Goal: Task Accomplishment & Management: Use online tool/utility

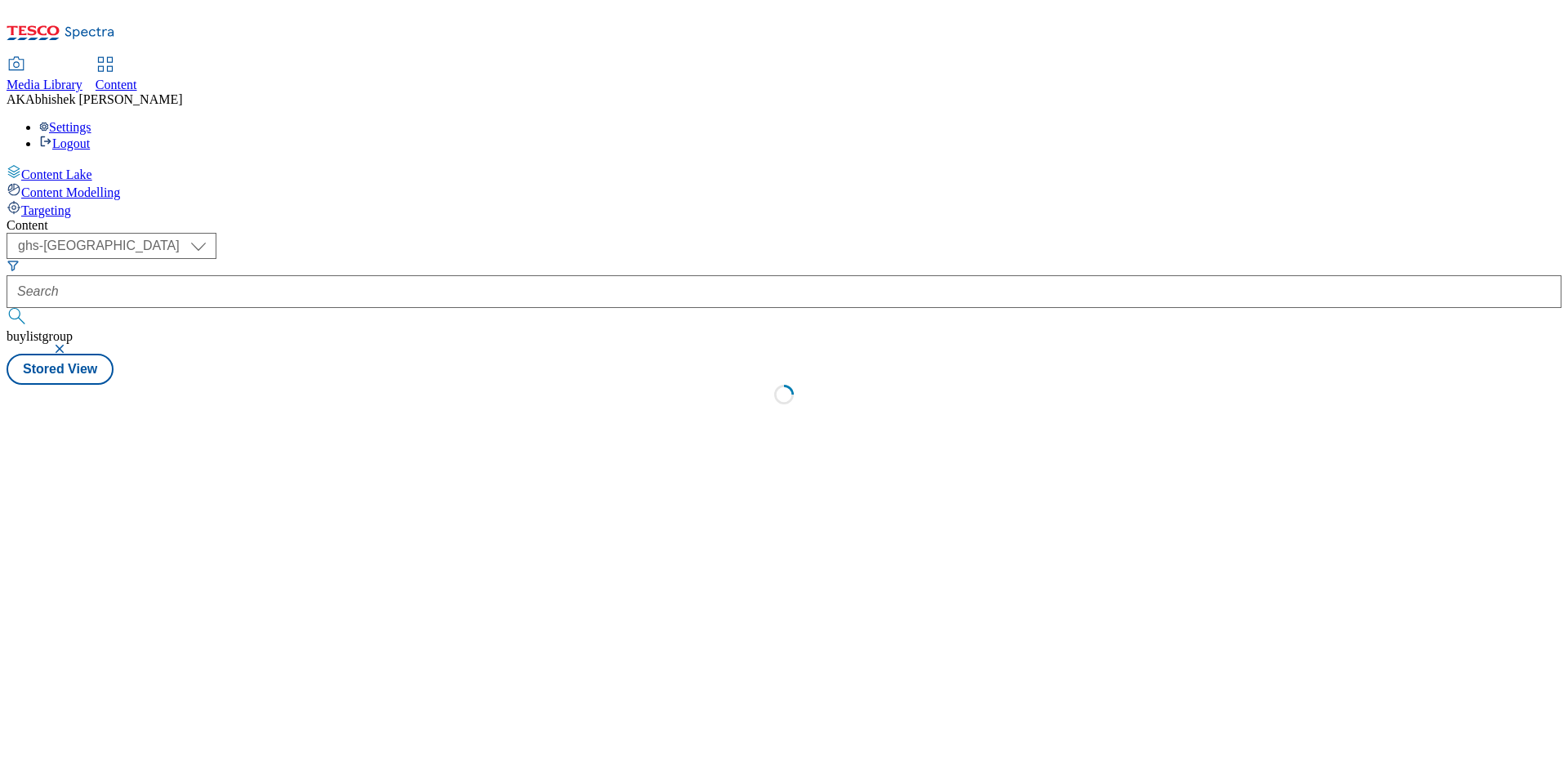
select select "ghs-[GEOGRAPHIC_DATA]"
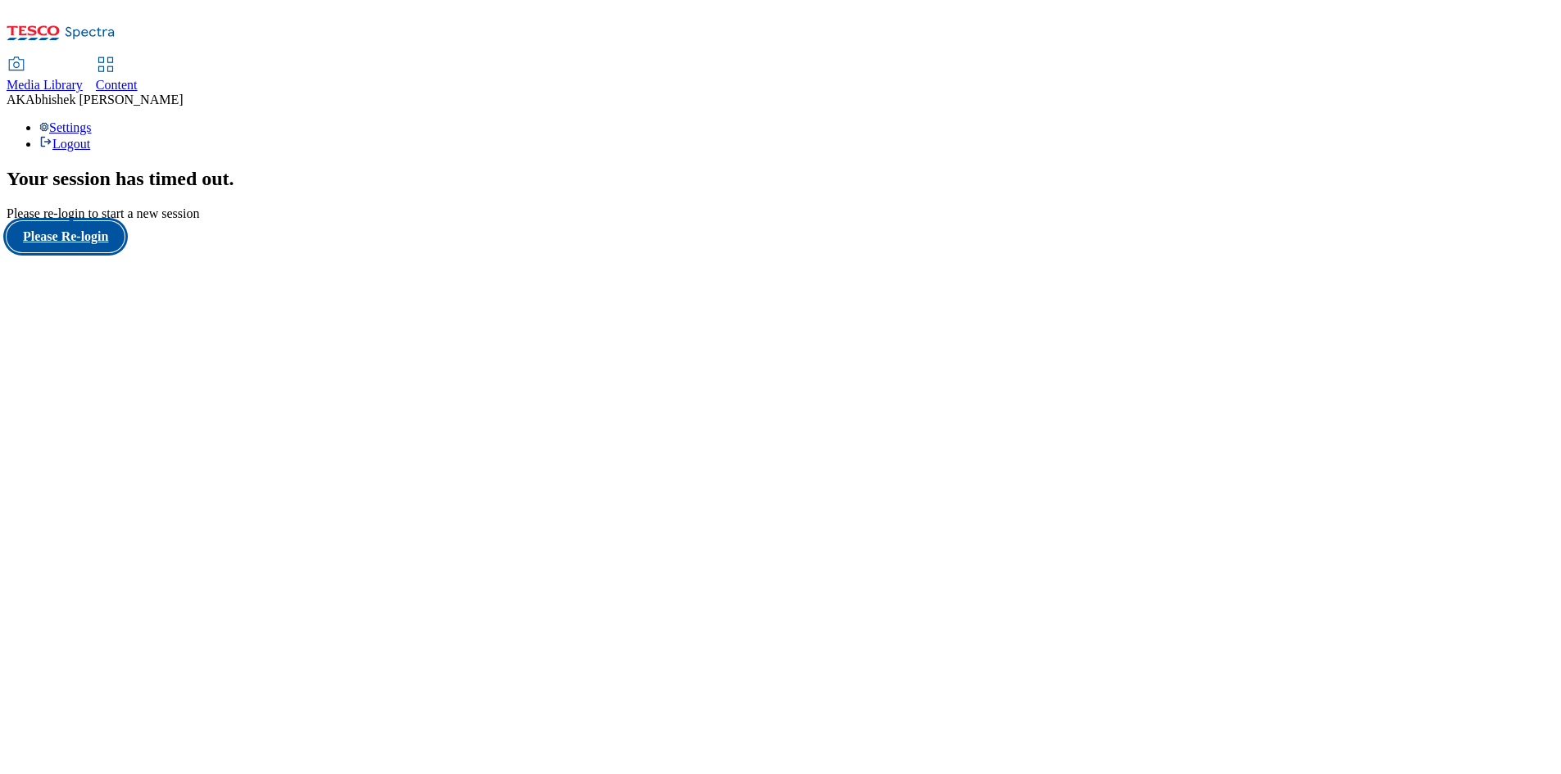
click at [88, 252] on button "Please Re-login" at bounding box center [66, 236] width 118 height 31
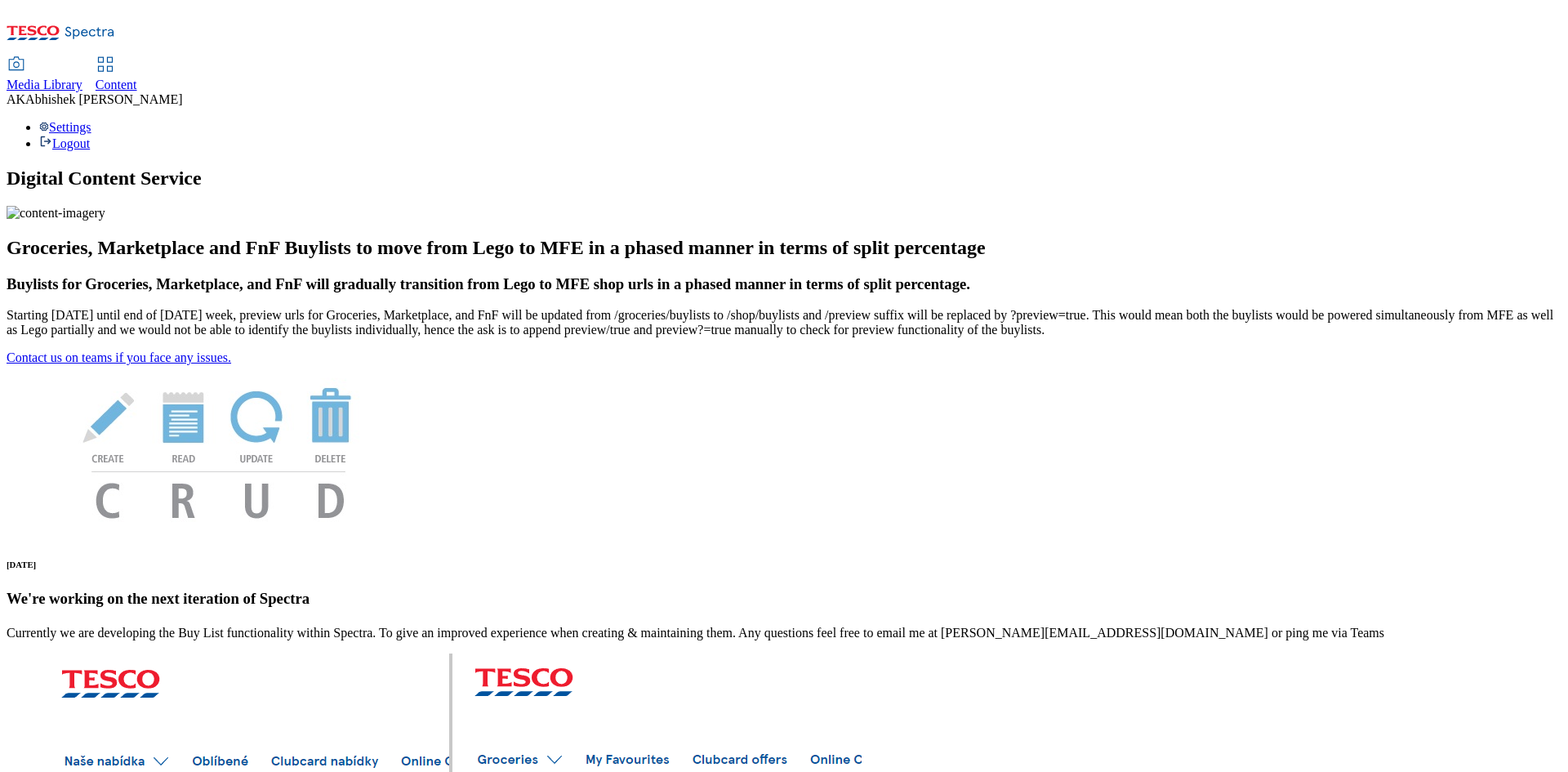
click at [138, 78] on span "Content" at bounding box center [117, 85] width 42 height 14
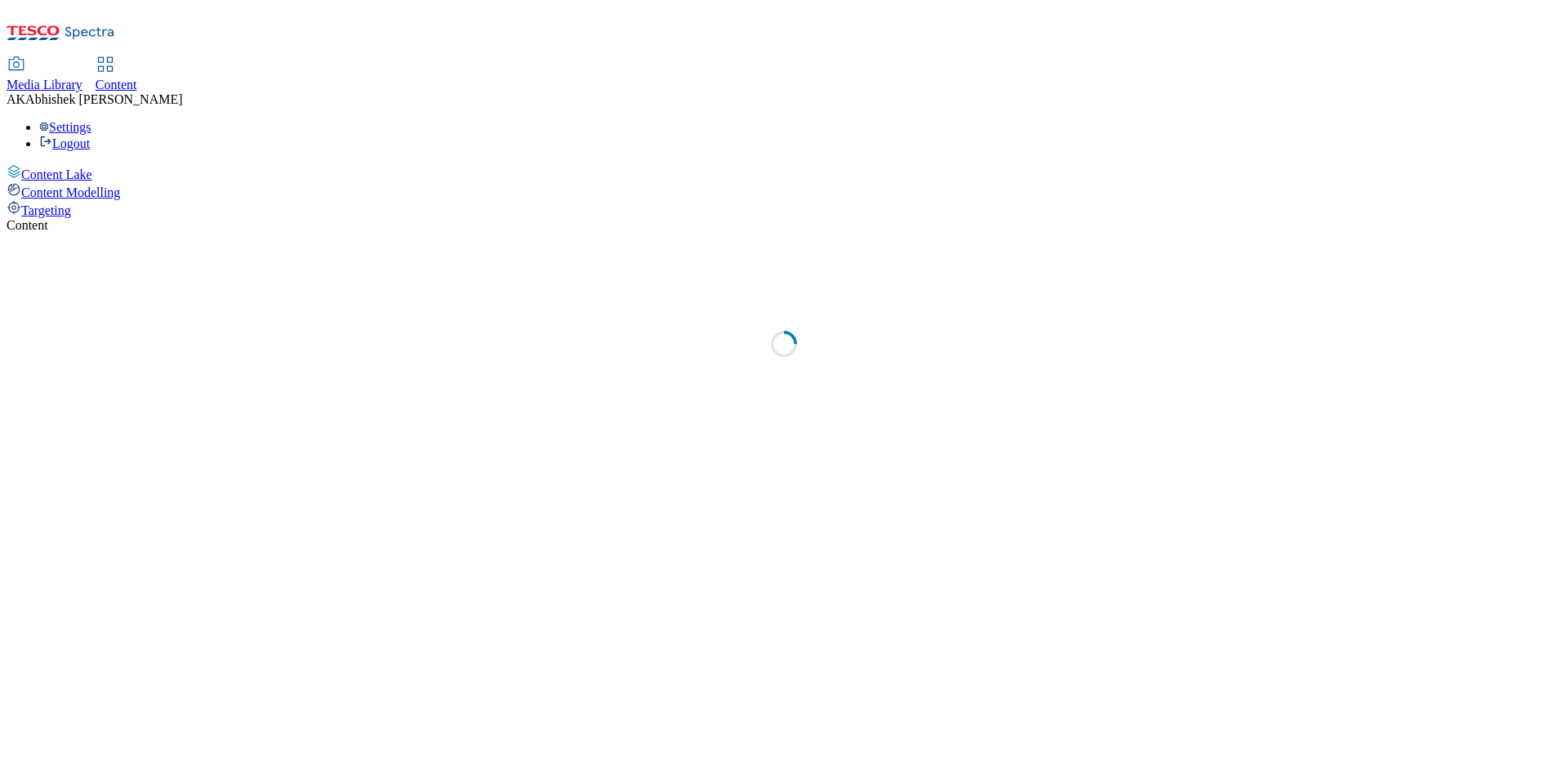
select select "ghs-[GEOGRAPHIC_DATA]"
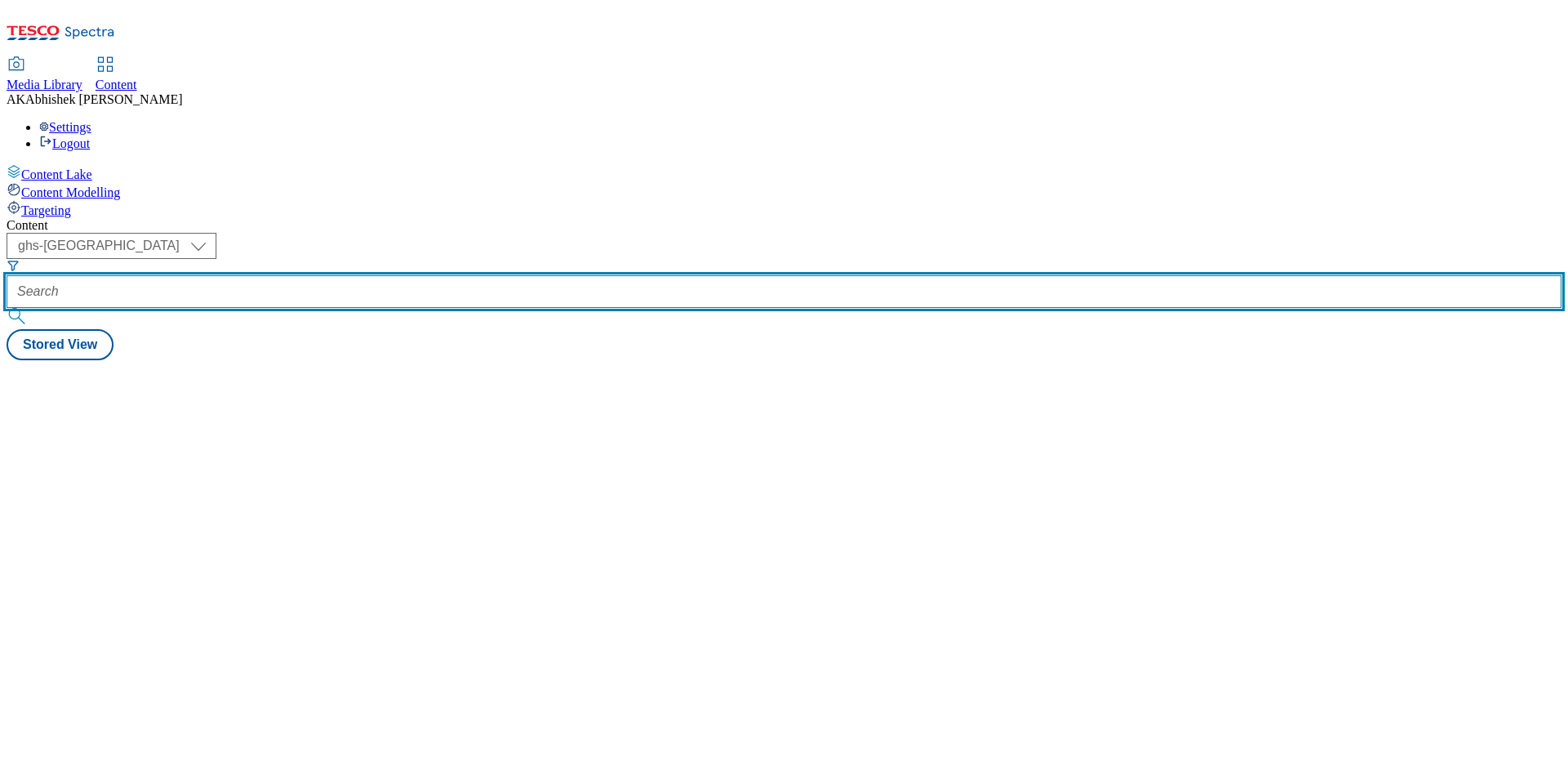
click at [387, 275] on input "text" at bounding box center [784, 291] width 1555 height 33
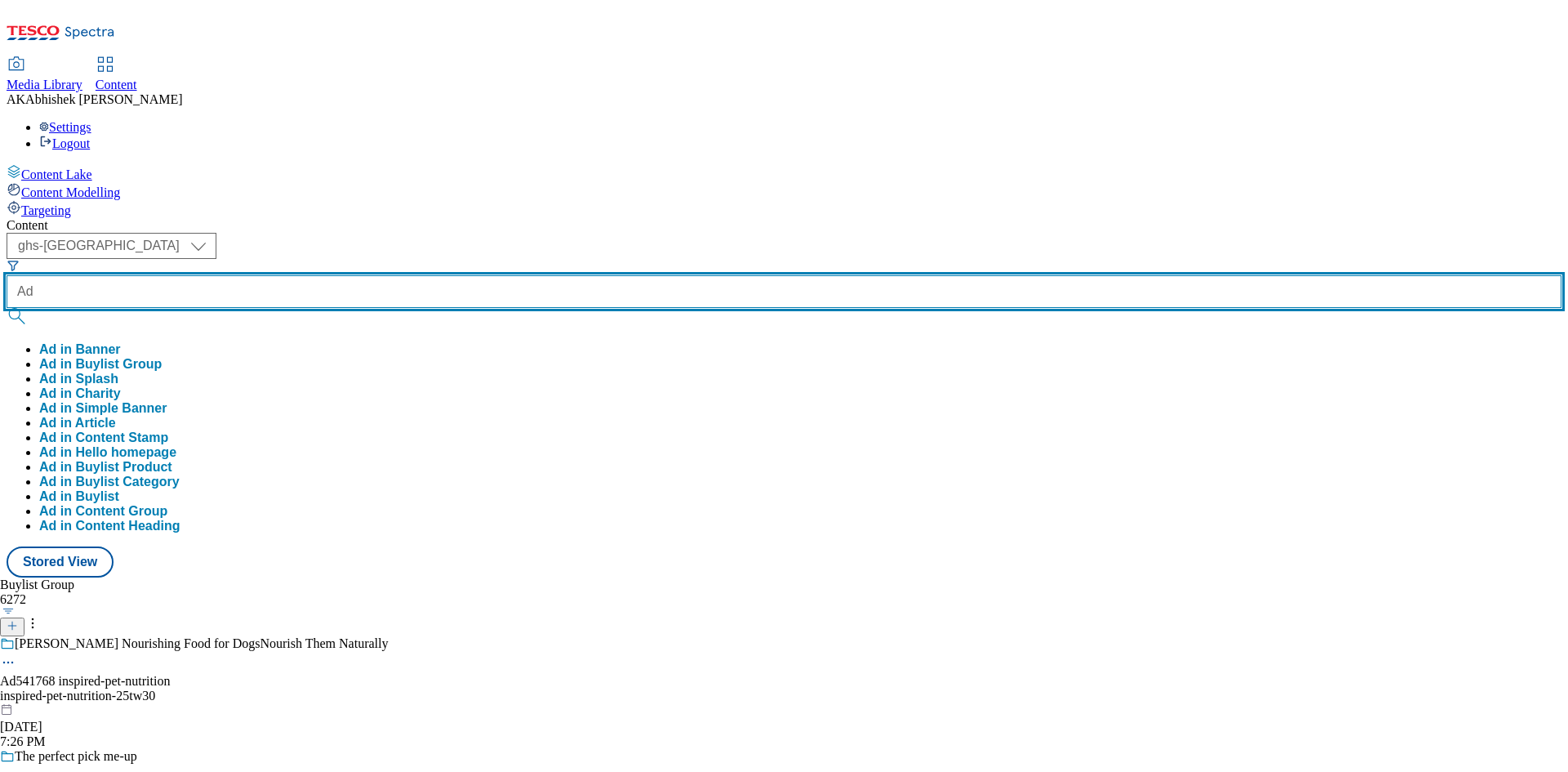
paste input "541768"
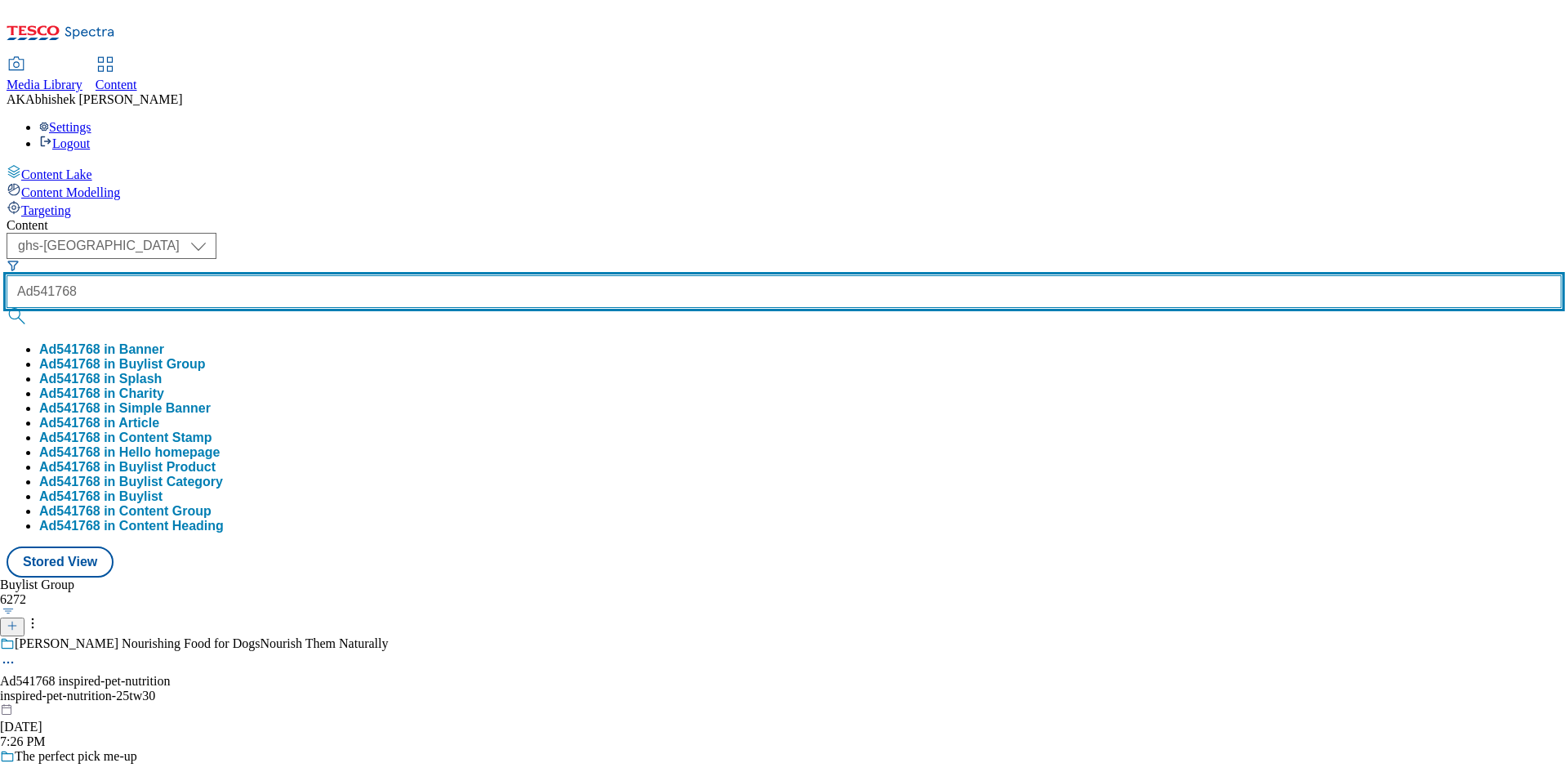
type input "Ad541768"
click at [7, 308] on button "submit" at bounding box center [18, 316] width 23 height 16
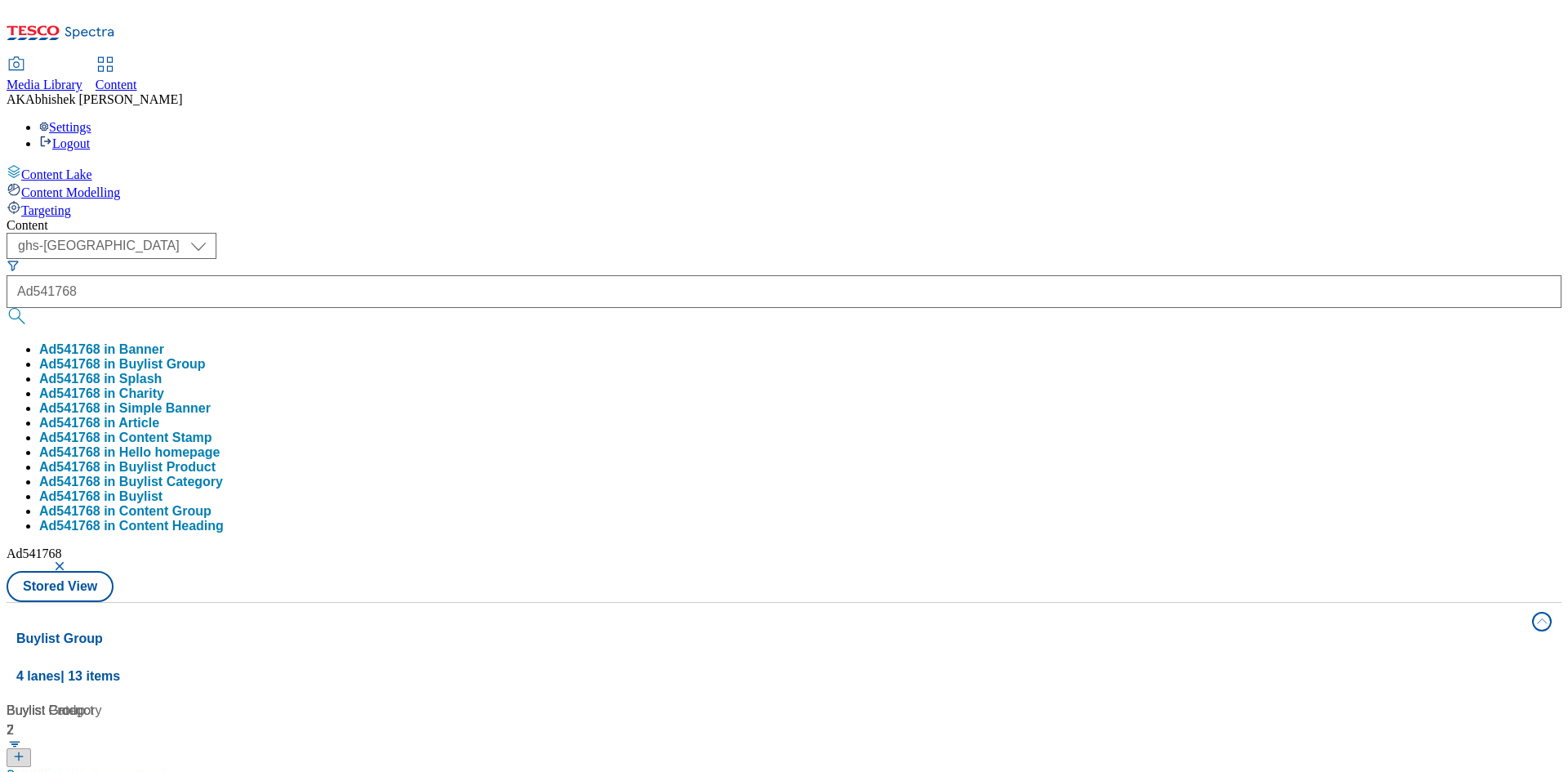
click at [768, 232] on div "( optional ) ghs-roi ghs-uk ghs-uk Ad541768 Ad541768 in Banner Ad541768 in Buyl…" at bounding box center [784, 417] width 1555 height 369
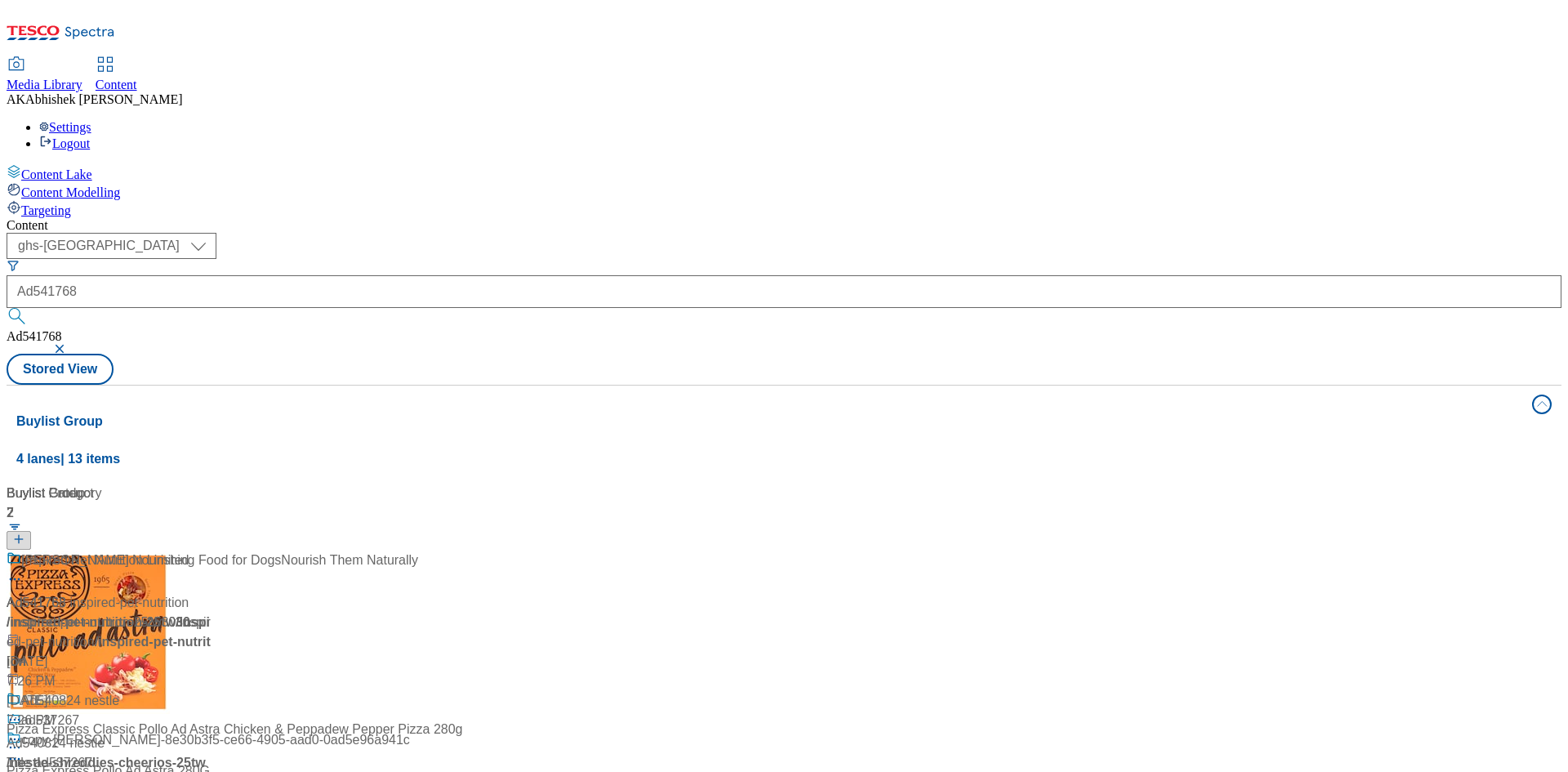
click at [210, 551] on div at bounding box center [109, 572] width 204 height 43
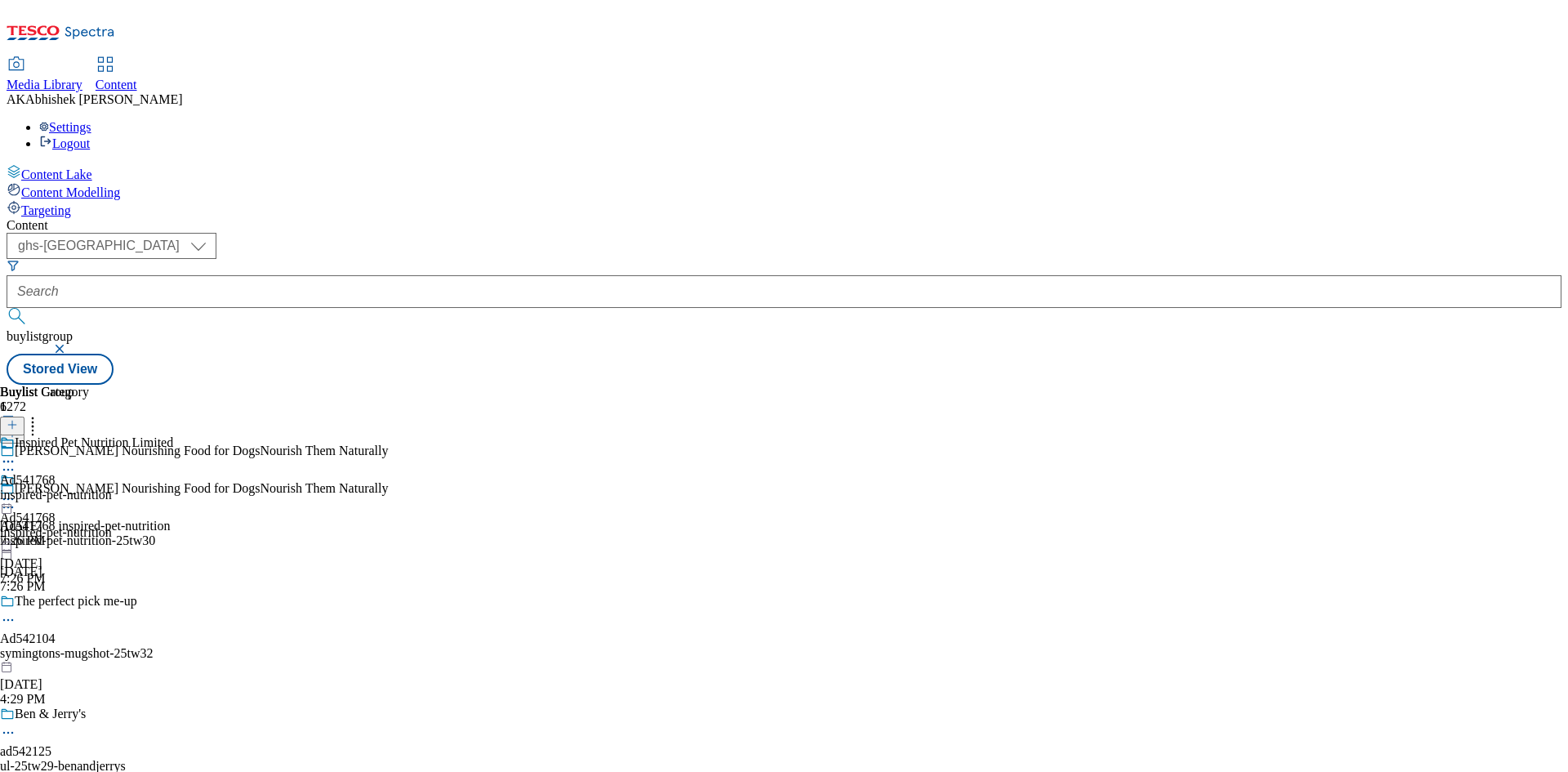
click at [16, 500] on icon at bounding box center [8, 508] width 16 height 16
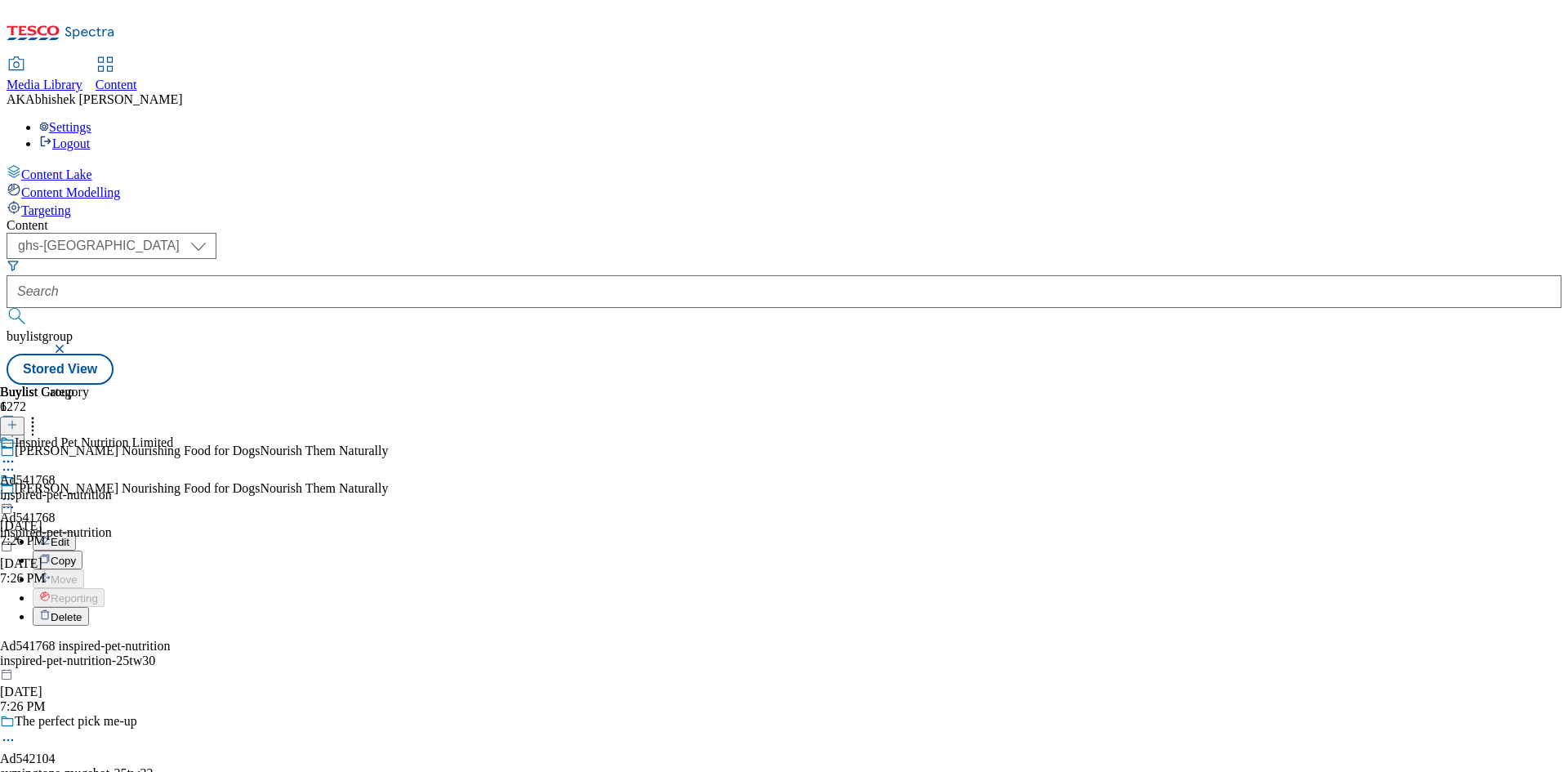
click at [76, 532] on button "Edit" at bounding box center [54, 541] width 43 height 19
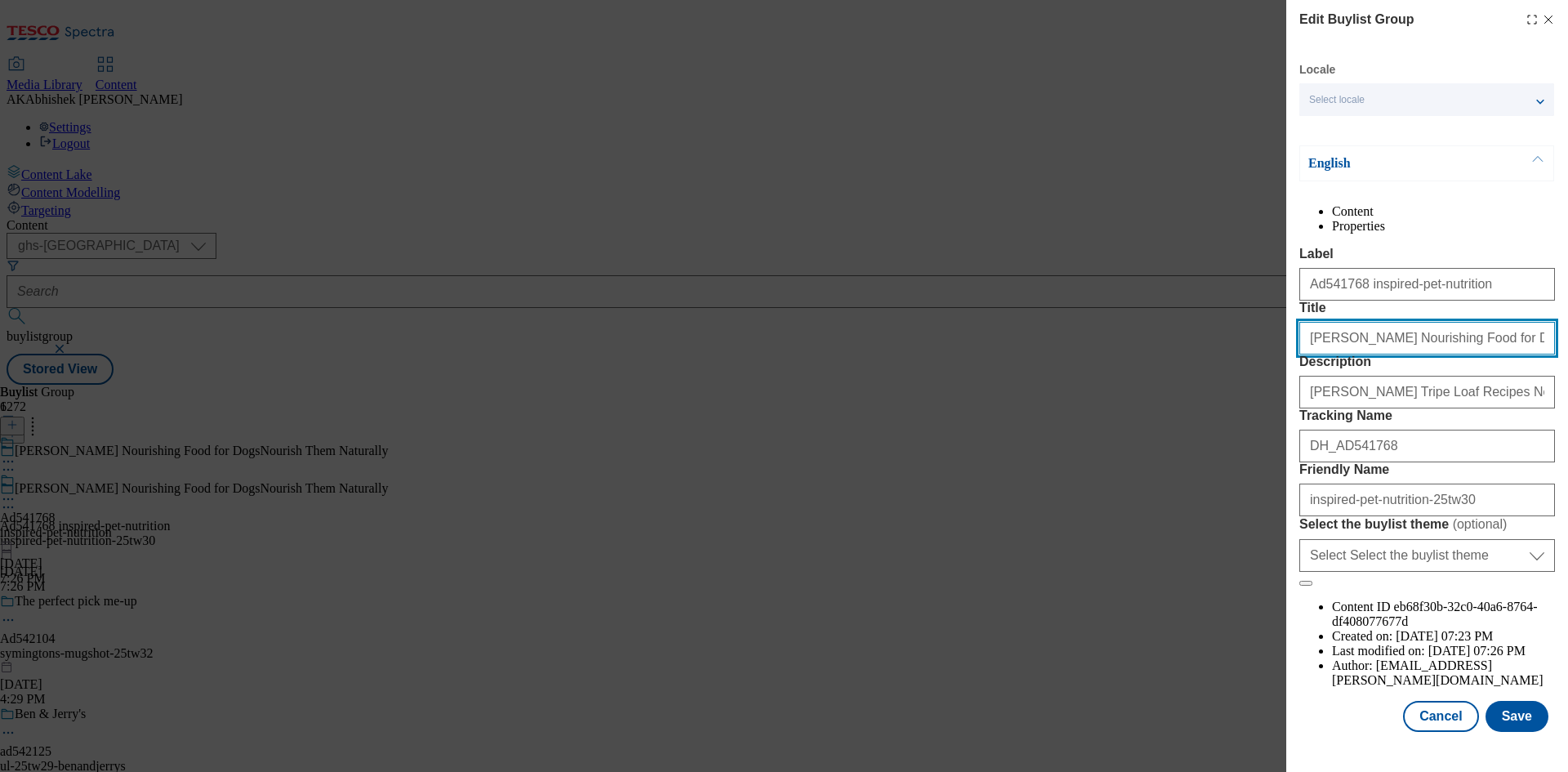
click at [1467, 355] on input "[PERSON_NAME] Nourishing Food for DogsNourish Them Naturally" at bounding box center [1426, 338] width 255 height 33
type input "[PERSON_NAME] Nourishing Food for Dogs Nourish Them Naturally"
click at [1508, 728] on button "Save" at bounding box center [1516, 716] width 63 height 31
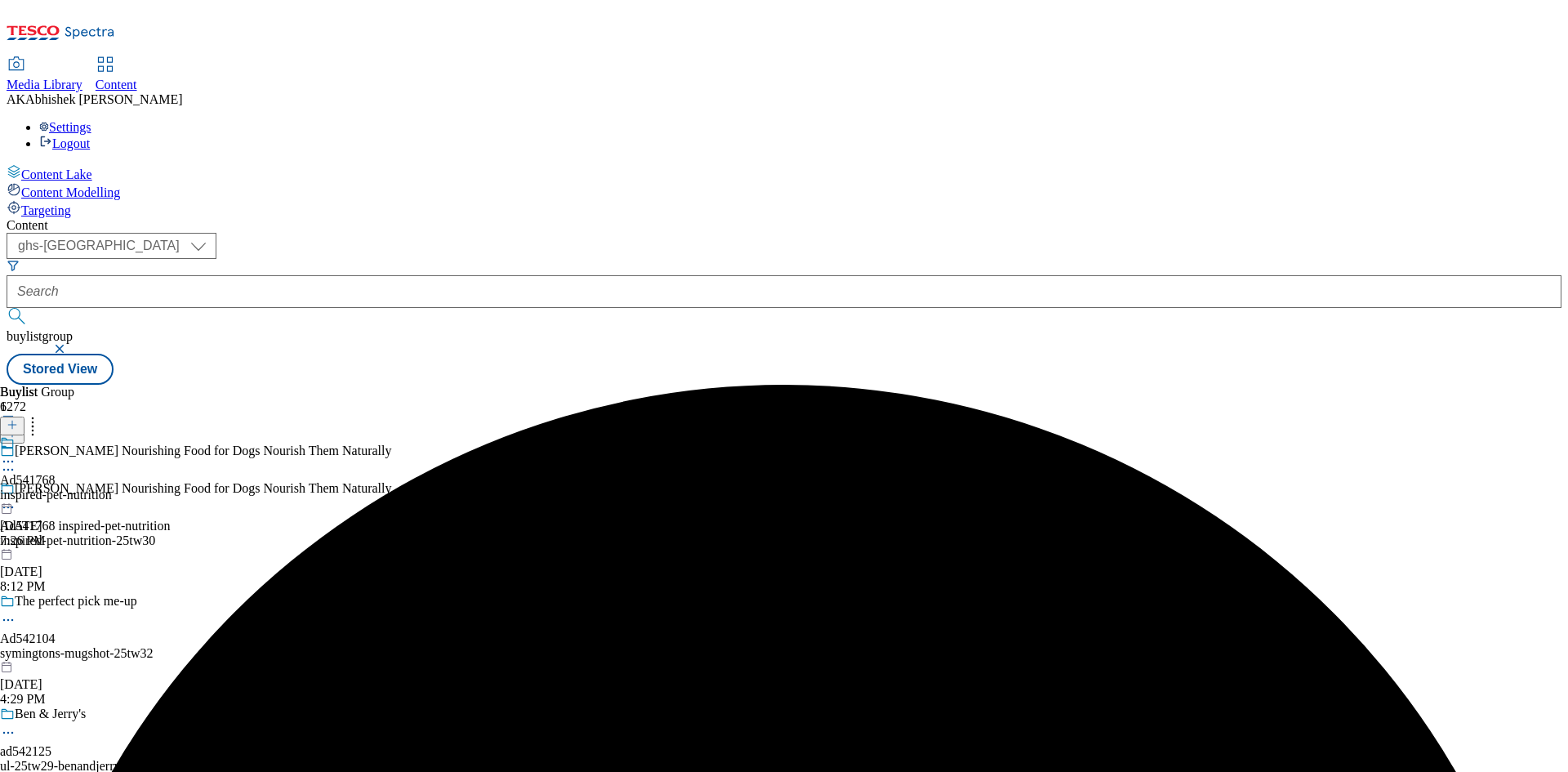
click at [16, 454] on icon at bounding box center [8, 462] width 16 height 16
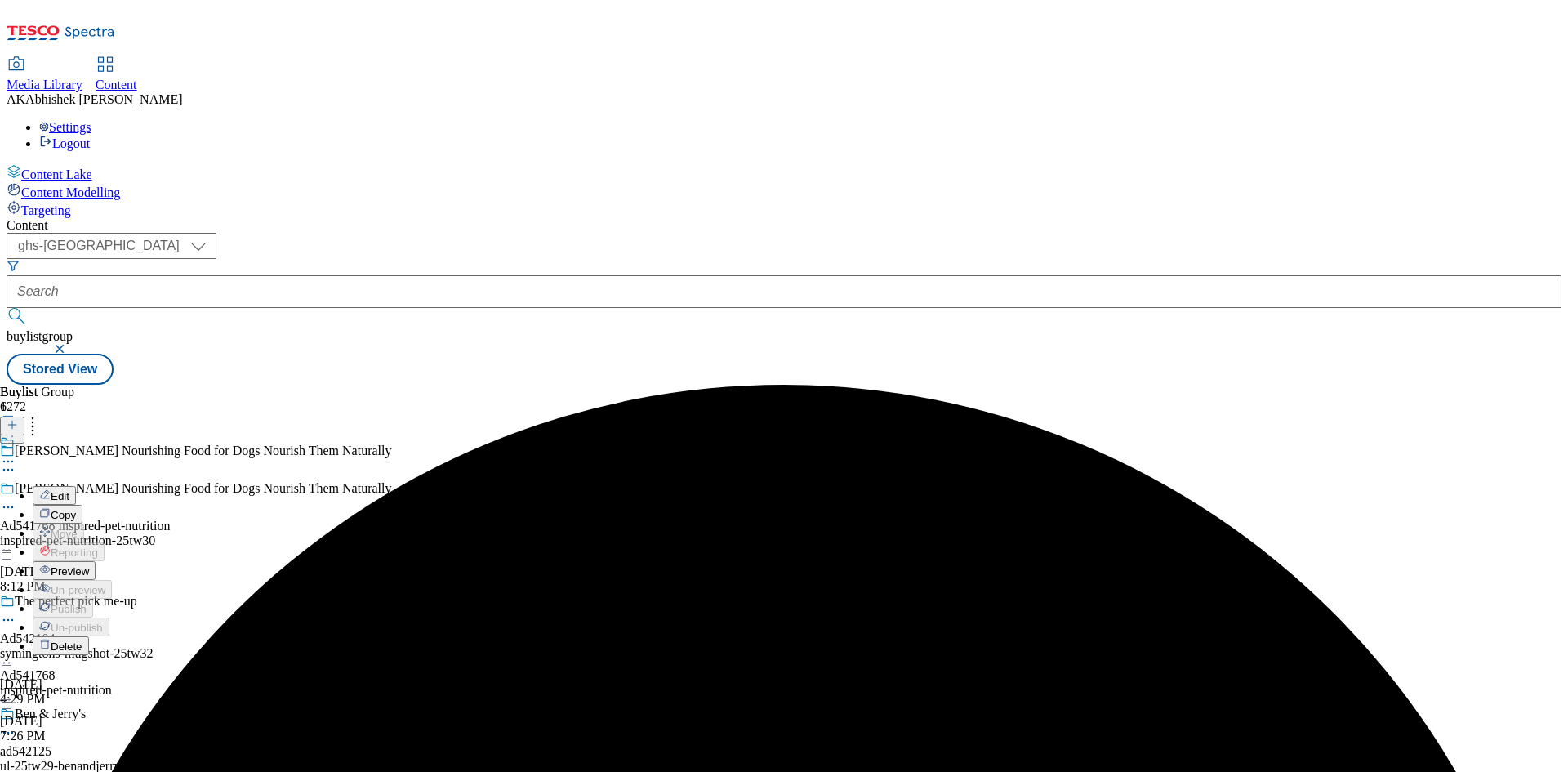
click at [70, 491] on span "Edit" at bounding box center [60, 497] width 19 height 12
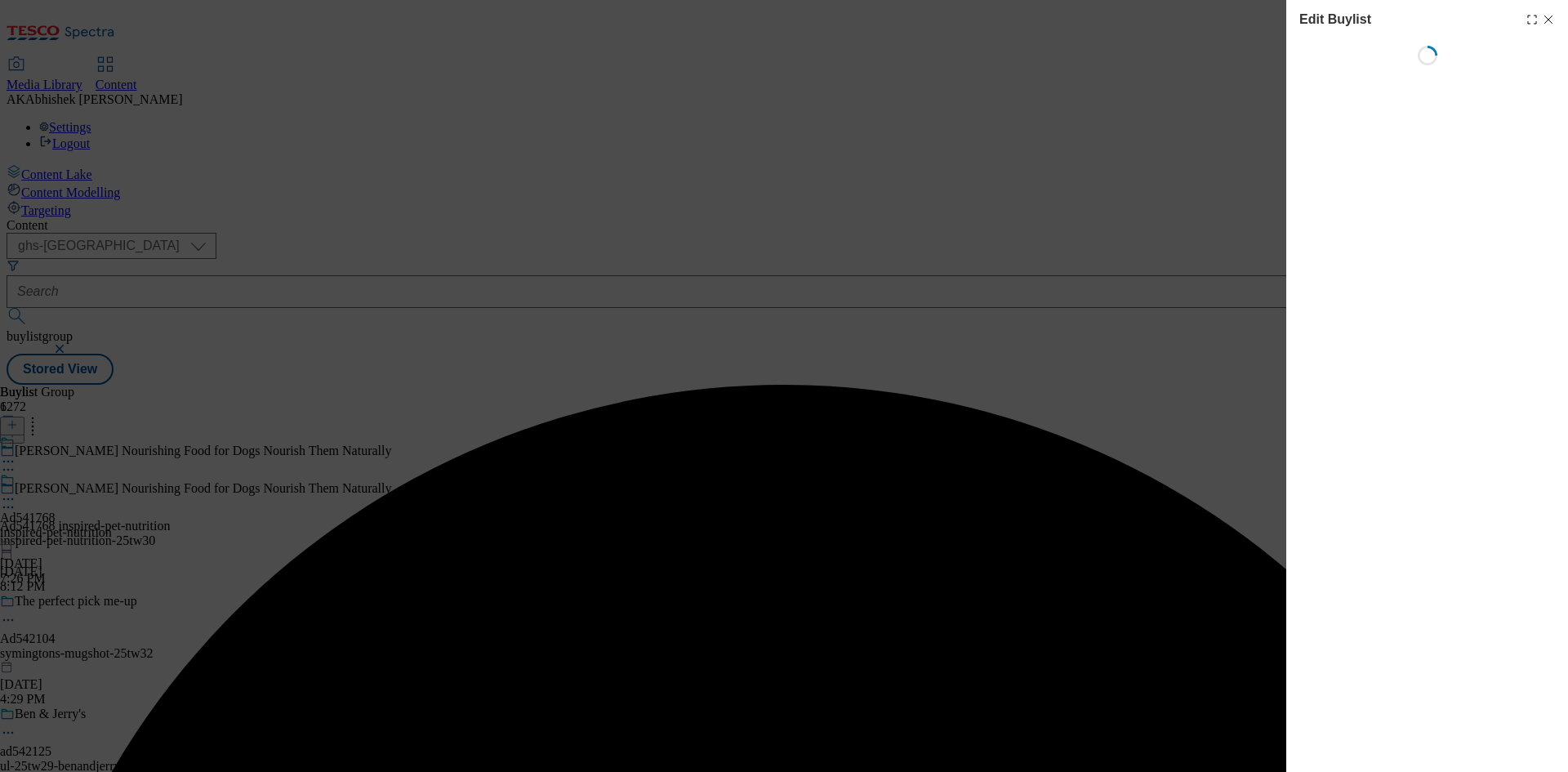
select select "tactical"
select select "supplier funded short term 1-3 weeks"
select select "dunnhumby"
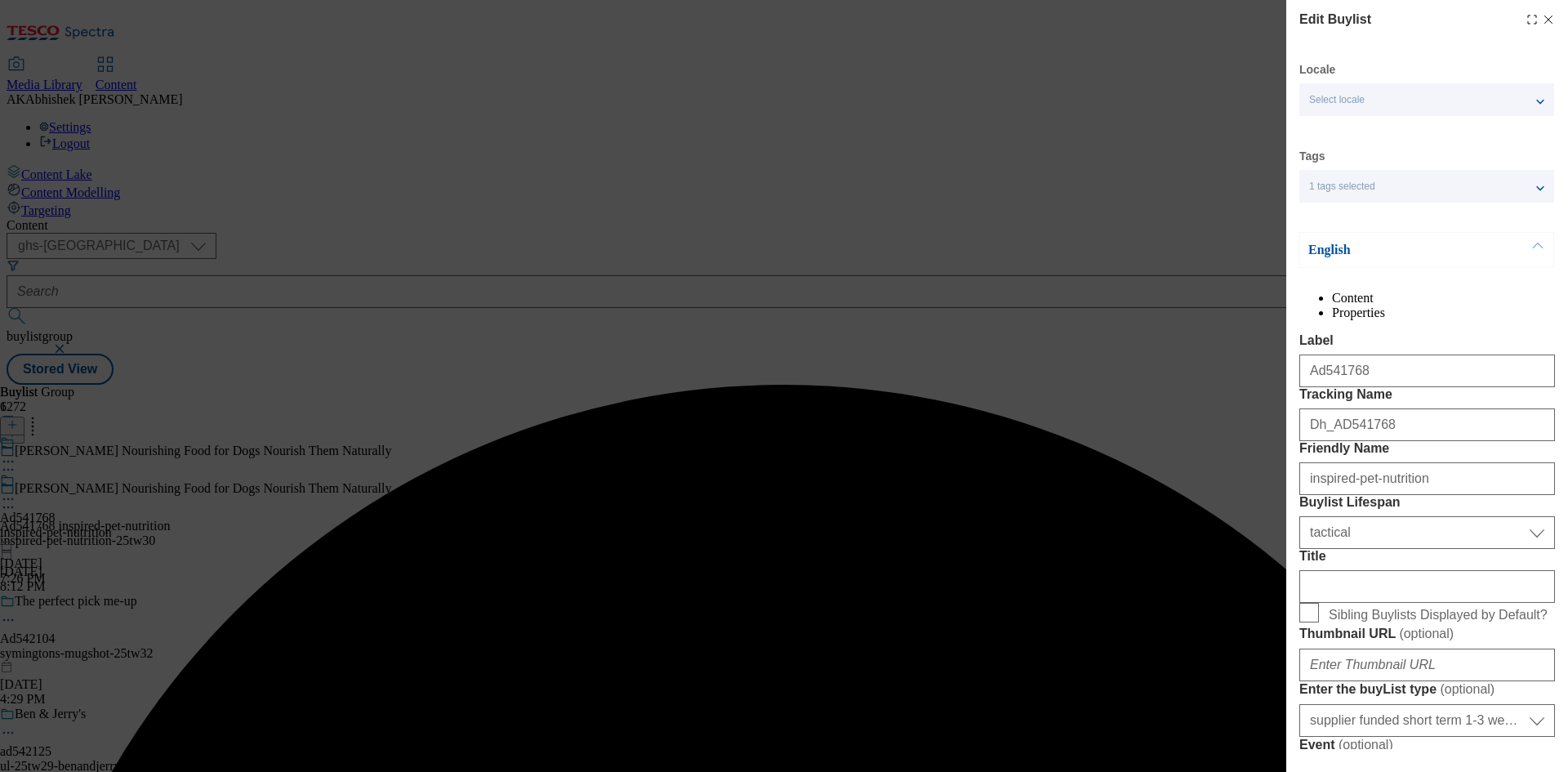
select select "Banner"
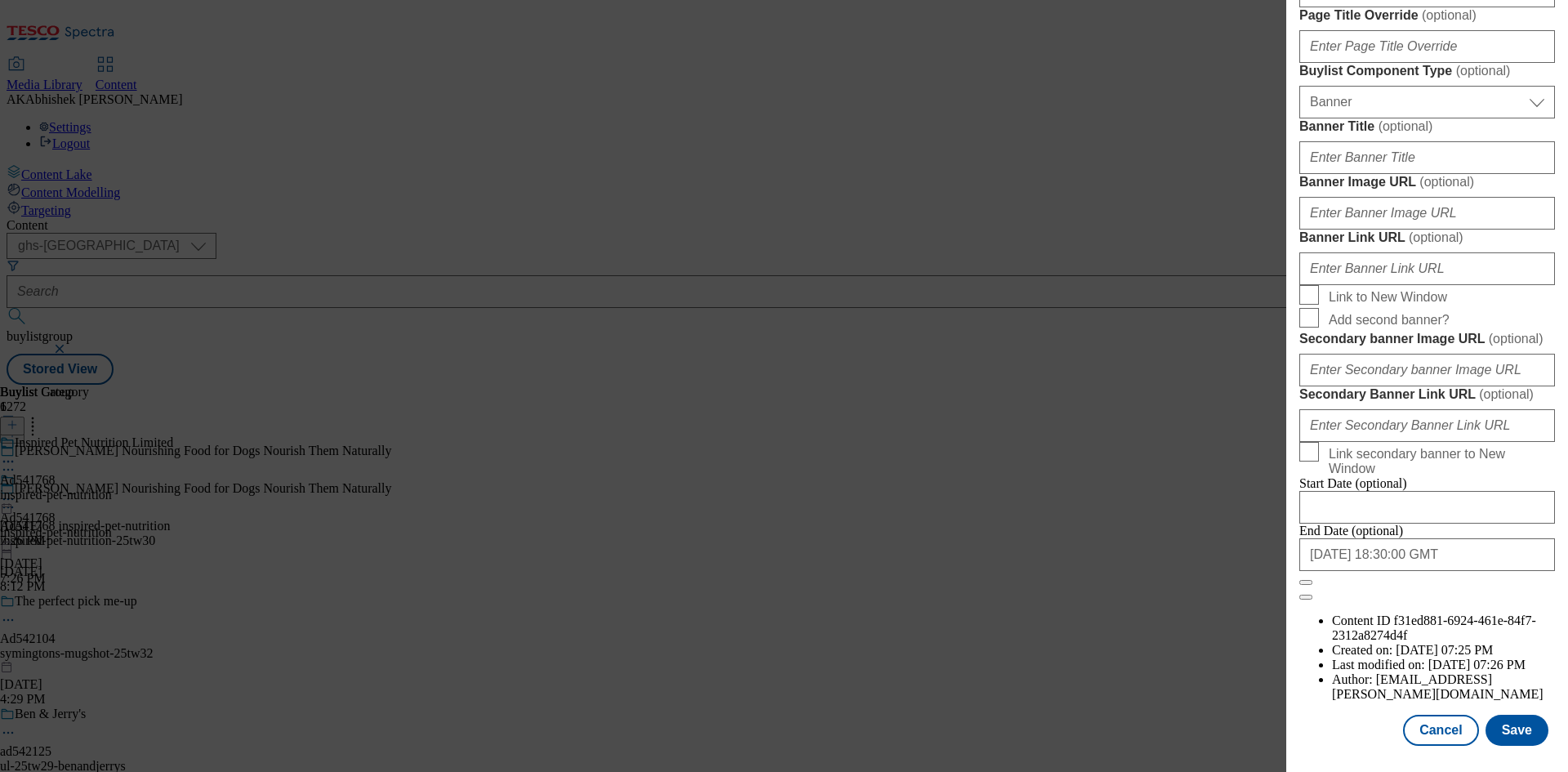
scroll to position [1692, 0]
click at [1455, 572] on input "[DATE] 18:30:00 GMT" at bounding box center [1426, 555] width 255 height 33
select select "2025"
select select "December"
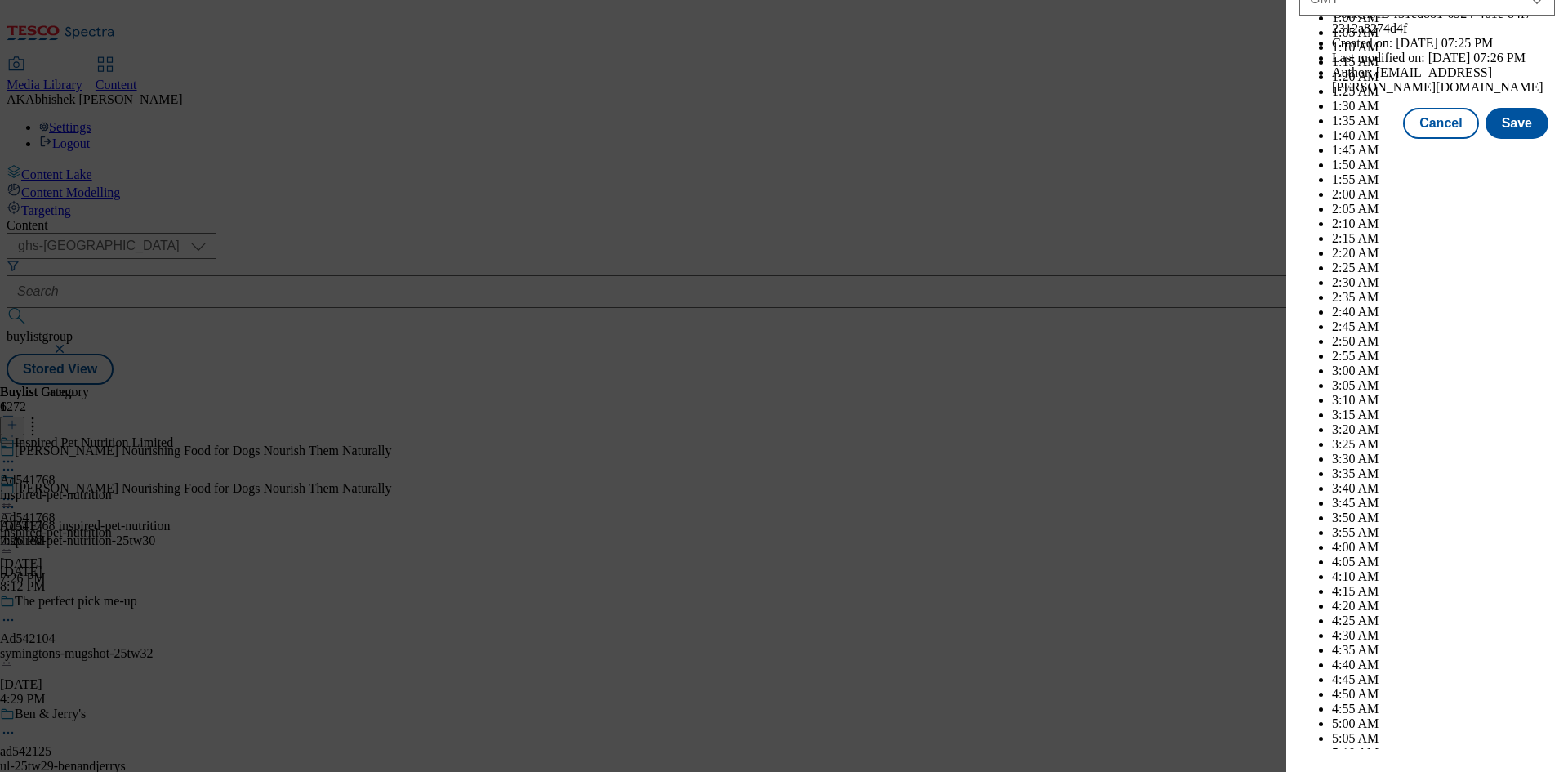
scroll to position [6703, 0]
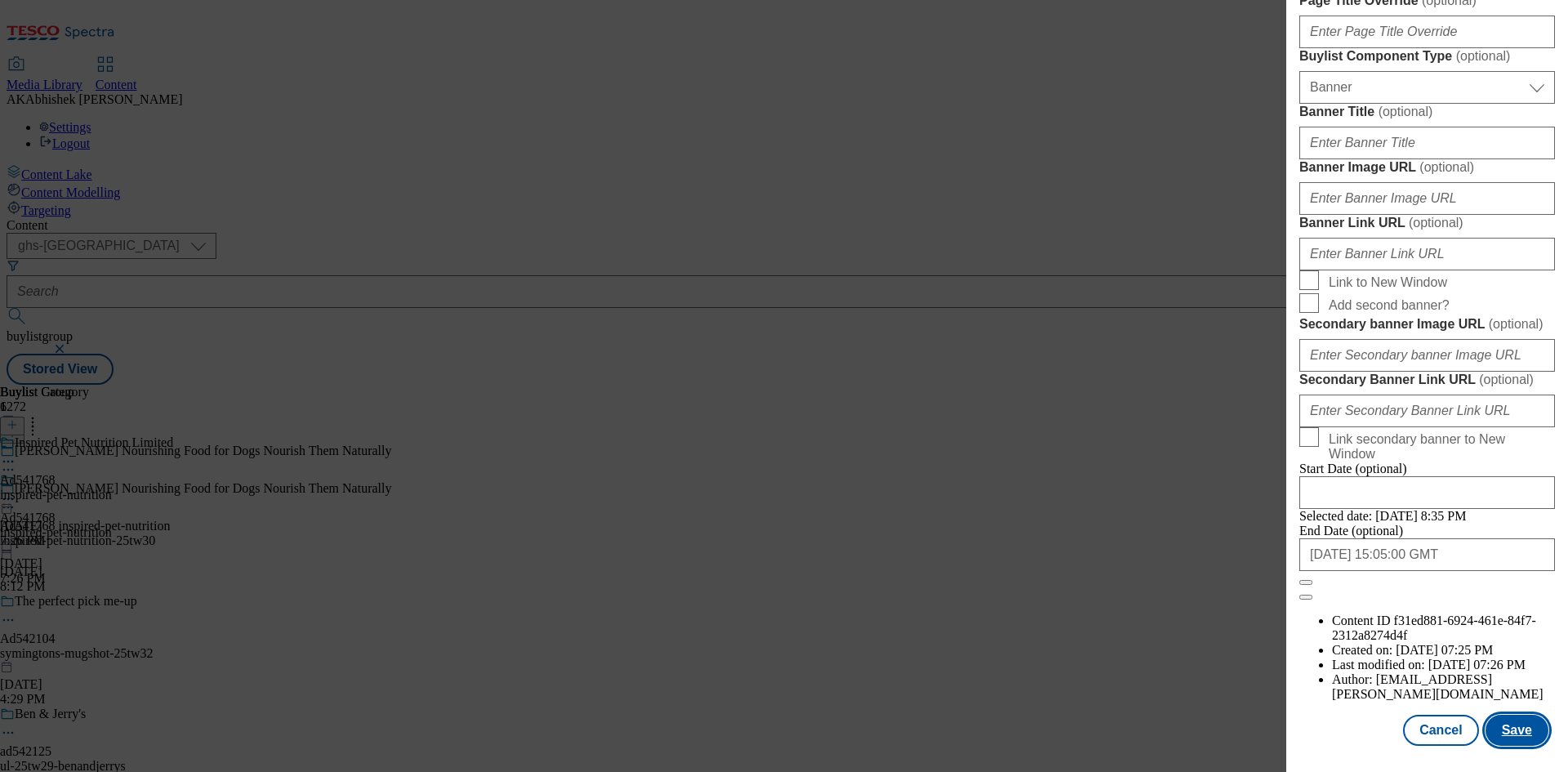
click at [1505, 736] on button "Save" at bounding box center [1516, 730] width 63 height 31
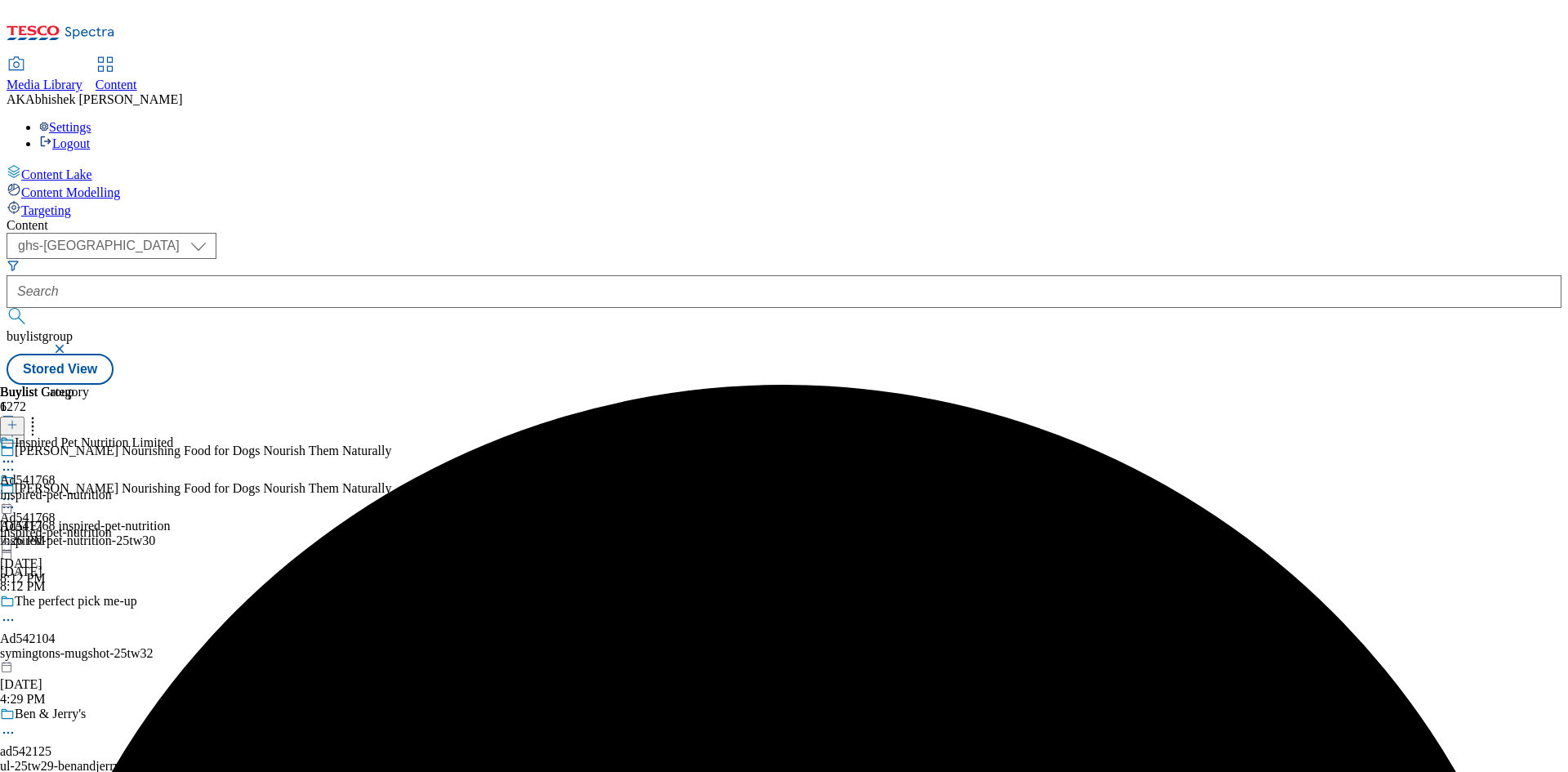
click at [16, 454] on icon at bounding box center [8, 462] width 16 height 16
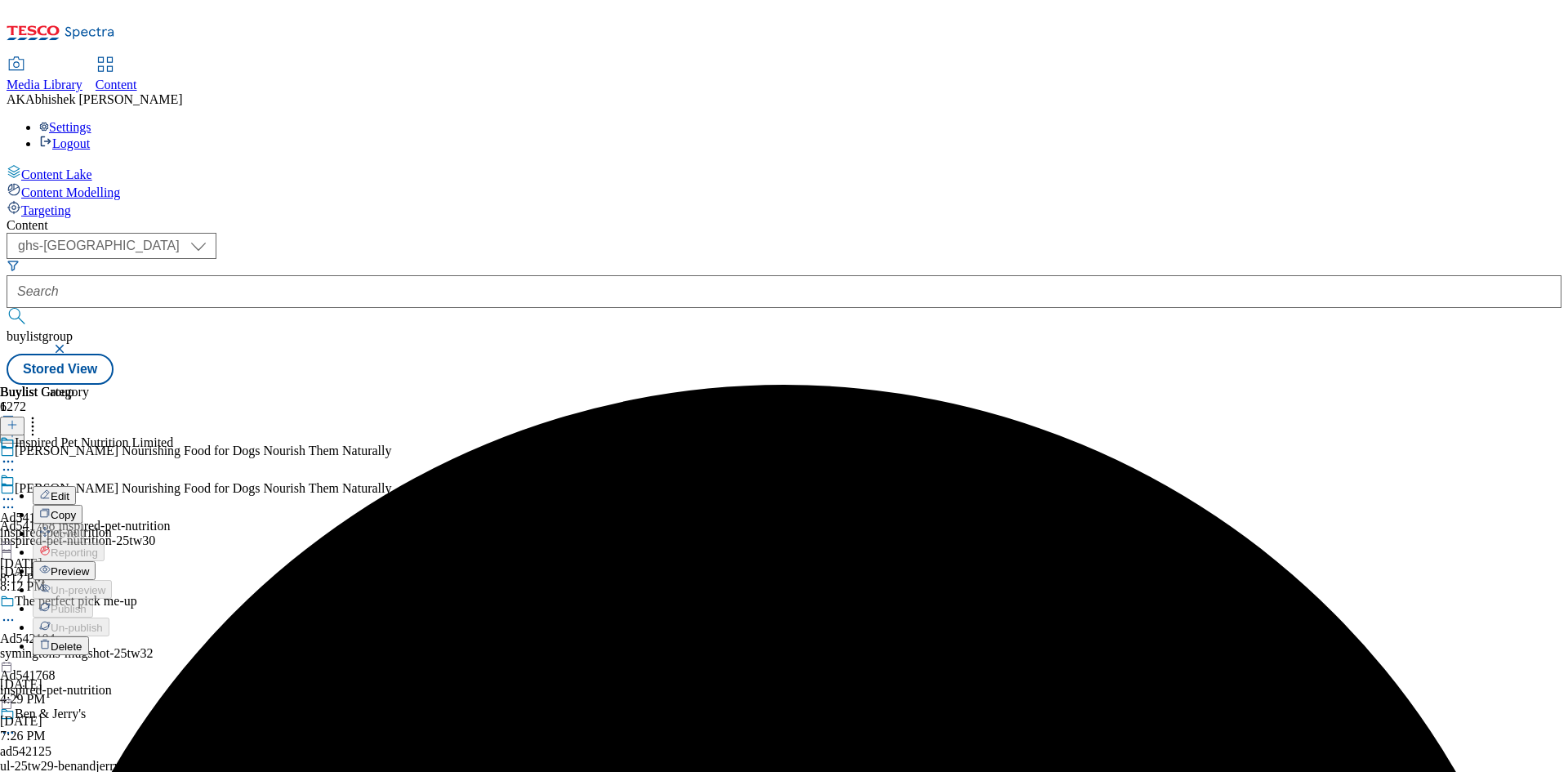
click at [70, 491] on span "Edit" at bounding box center [60, 497] width 19 height 12
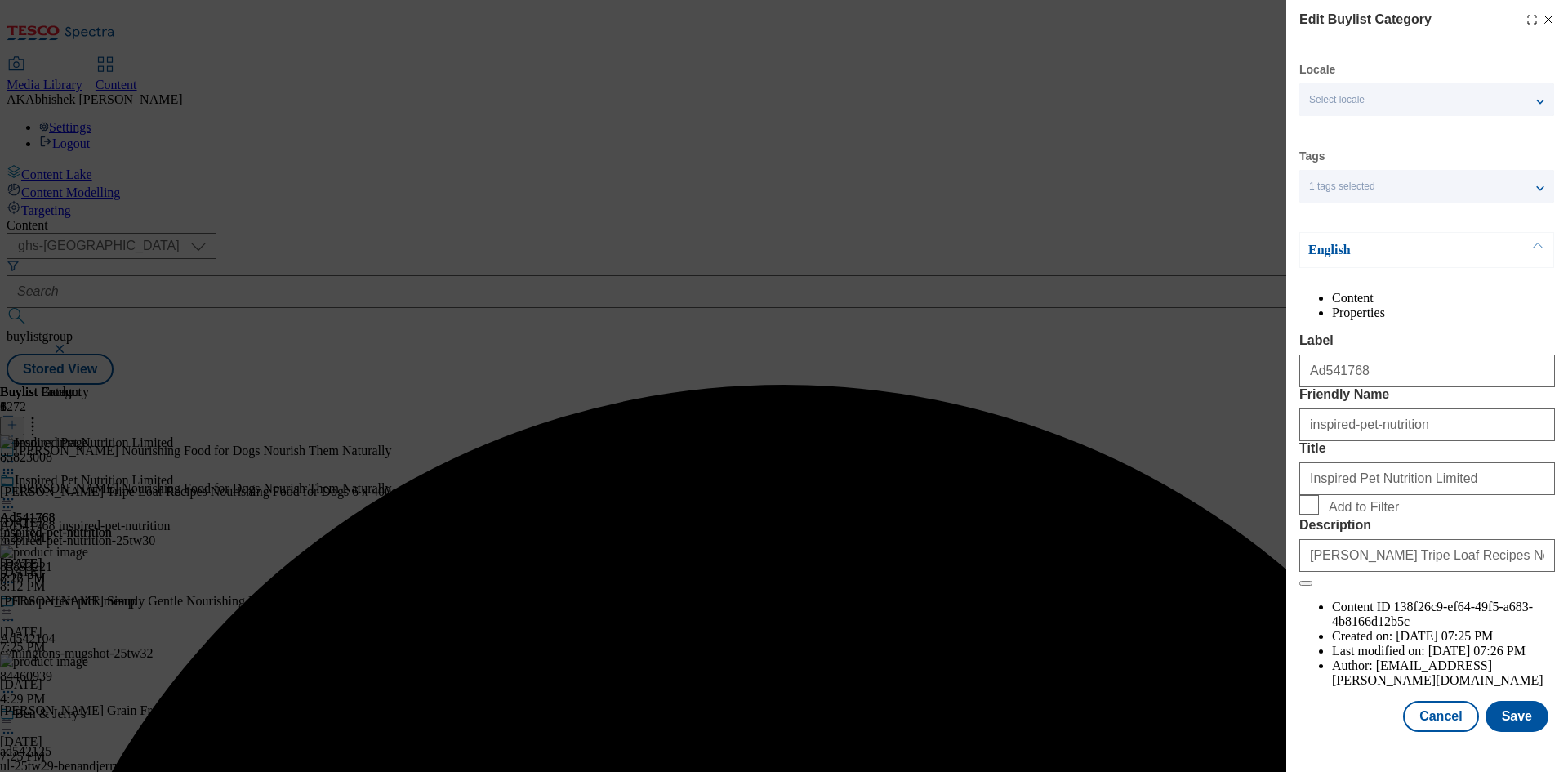
scroll to position [32, 0]
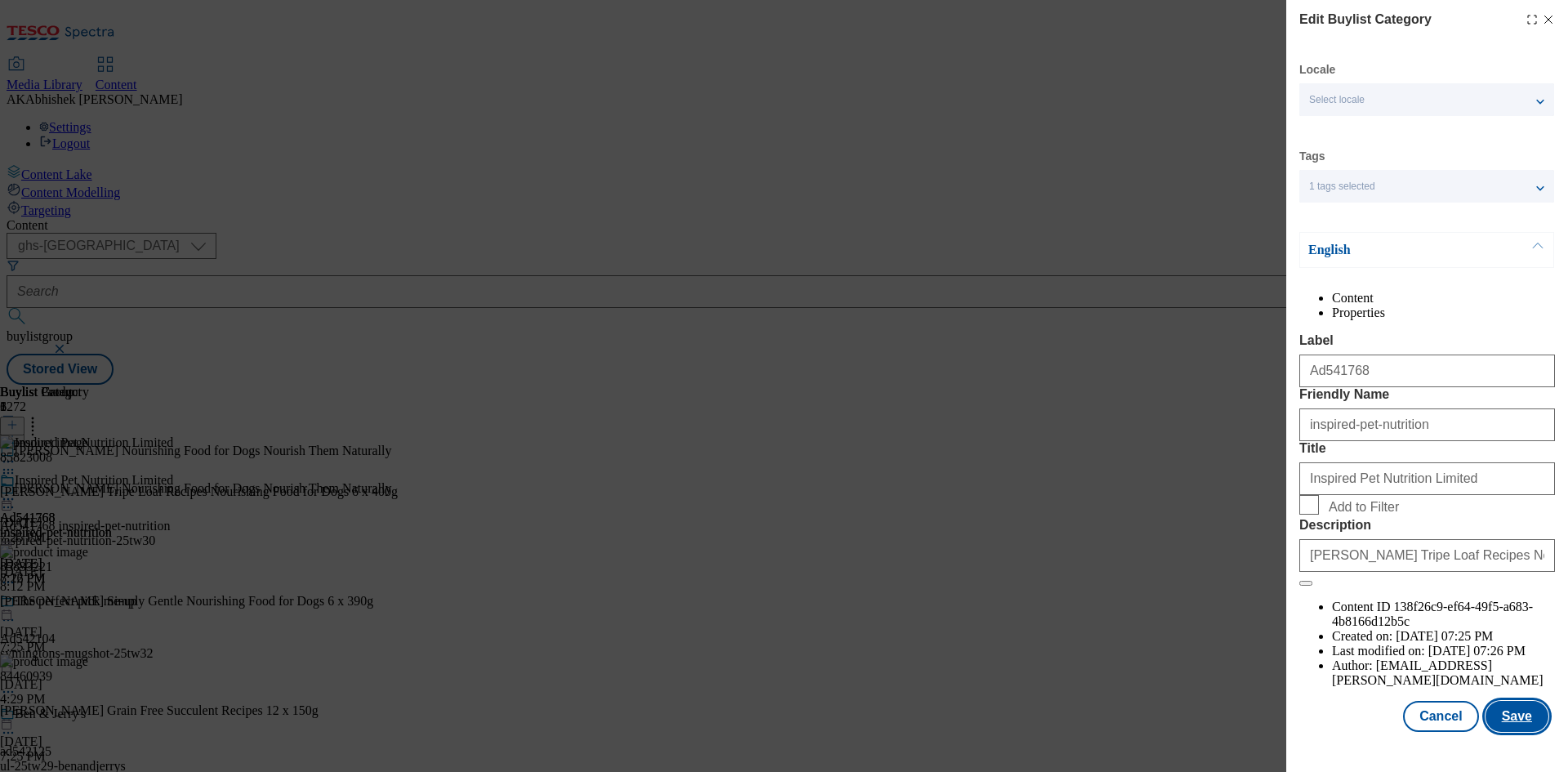
click at [1511, 727] on button "Save" at bounding box center [1516, 716] width 63 height 31
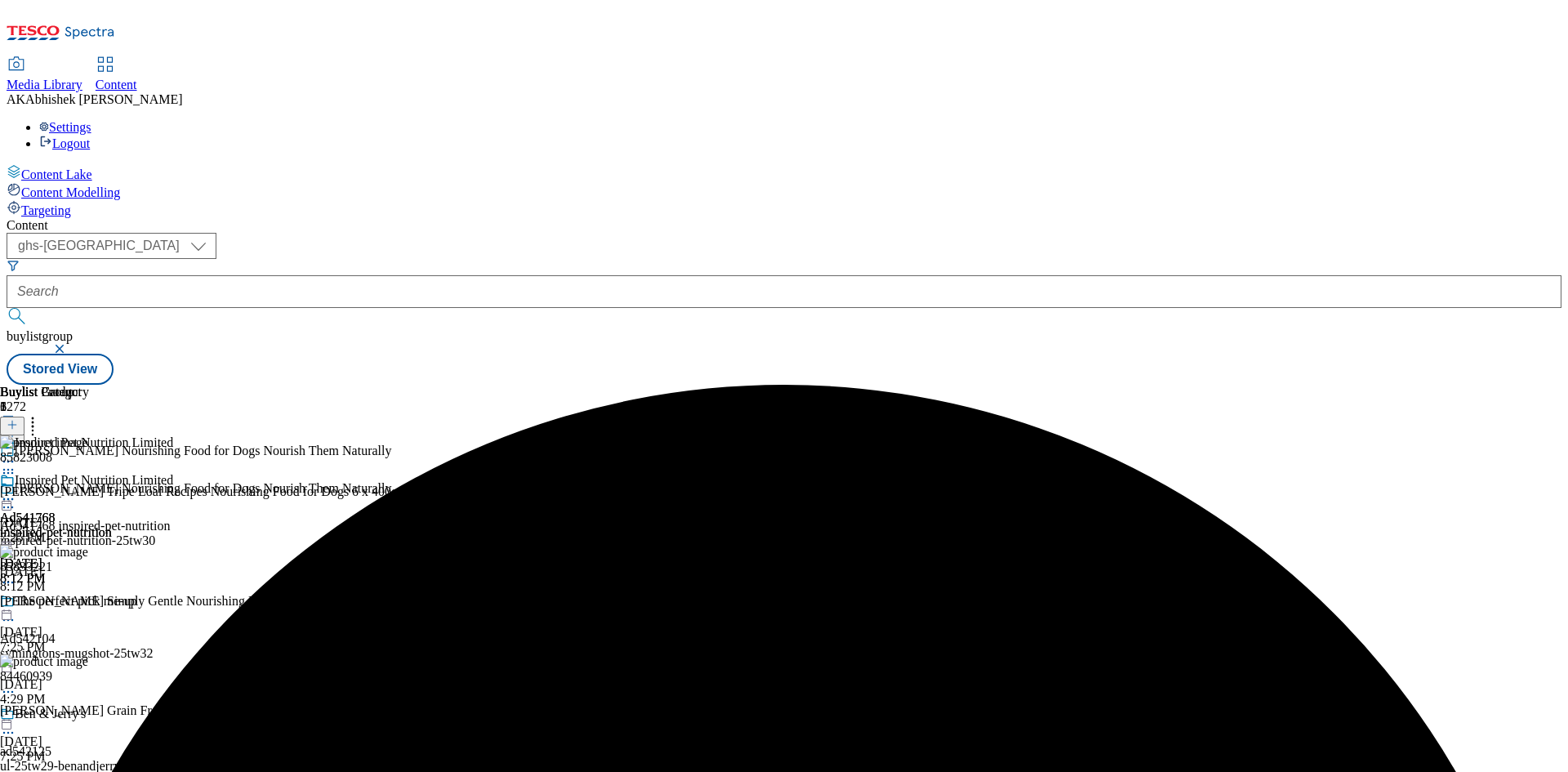
click at [16, 491] on icon at bounding box center [8, 499] width 16 height 16
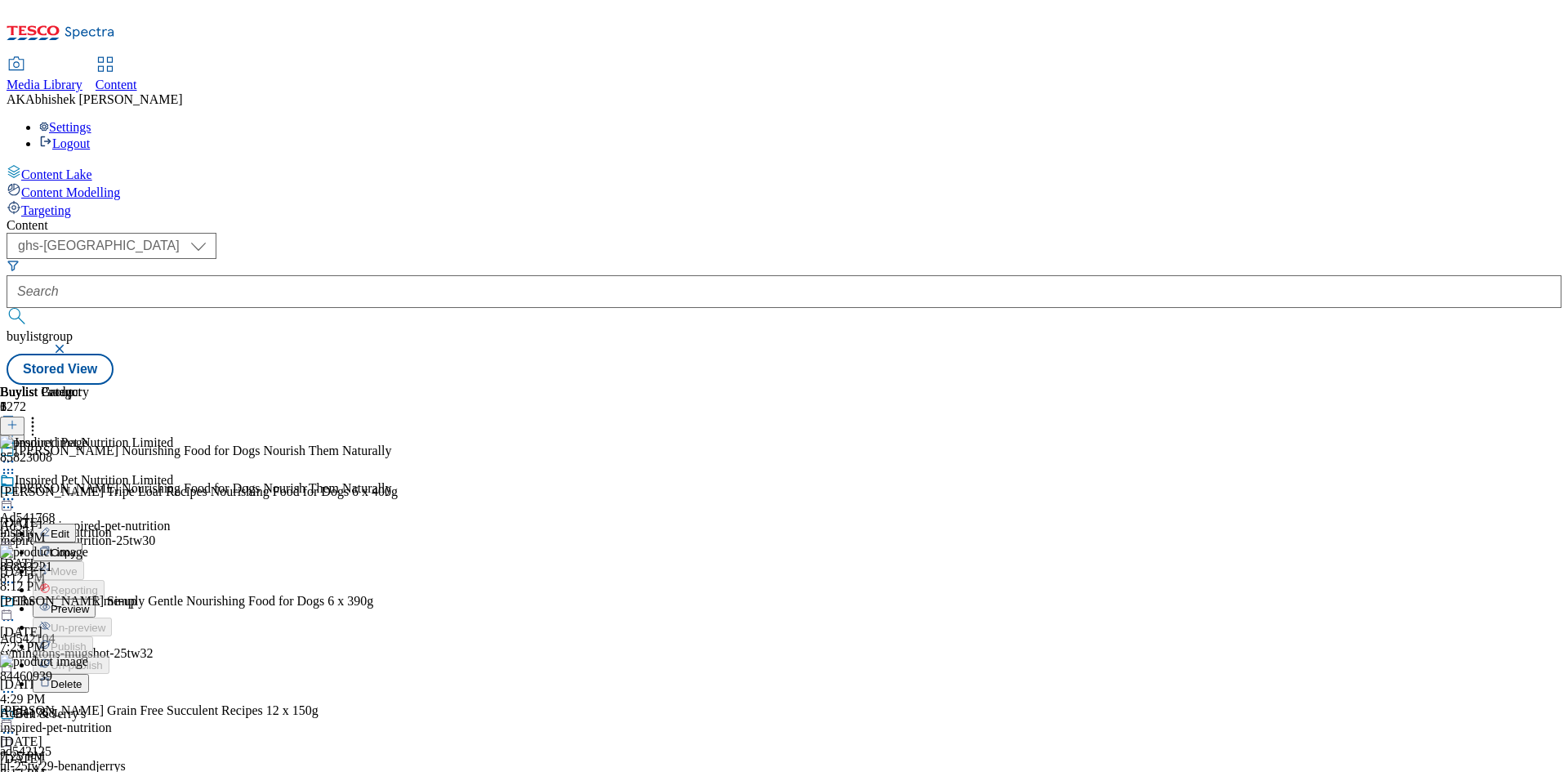
click at [89, 603] on span "Preview" at bounding box center [70, 609] width 39 height 12
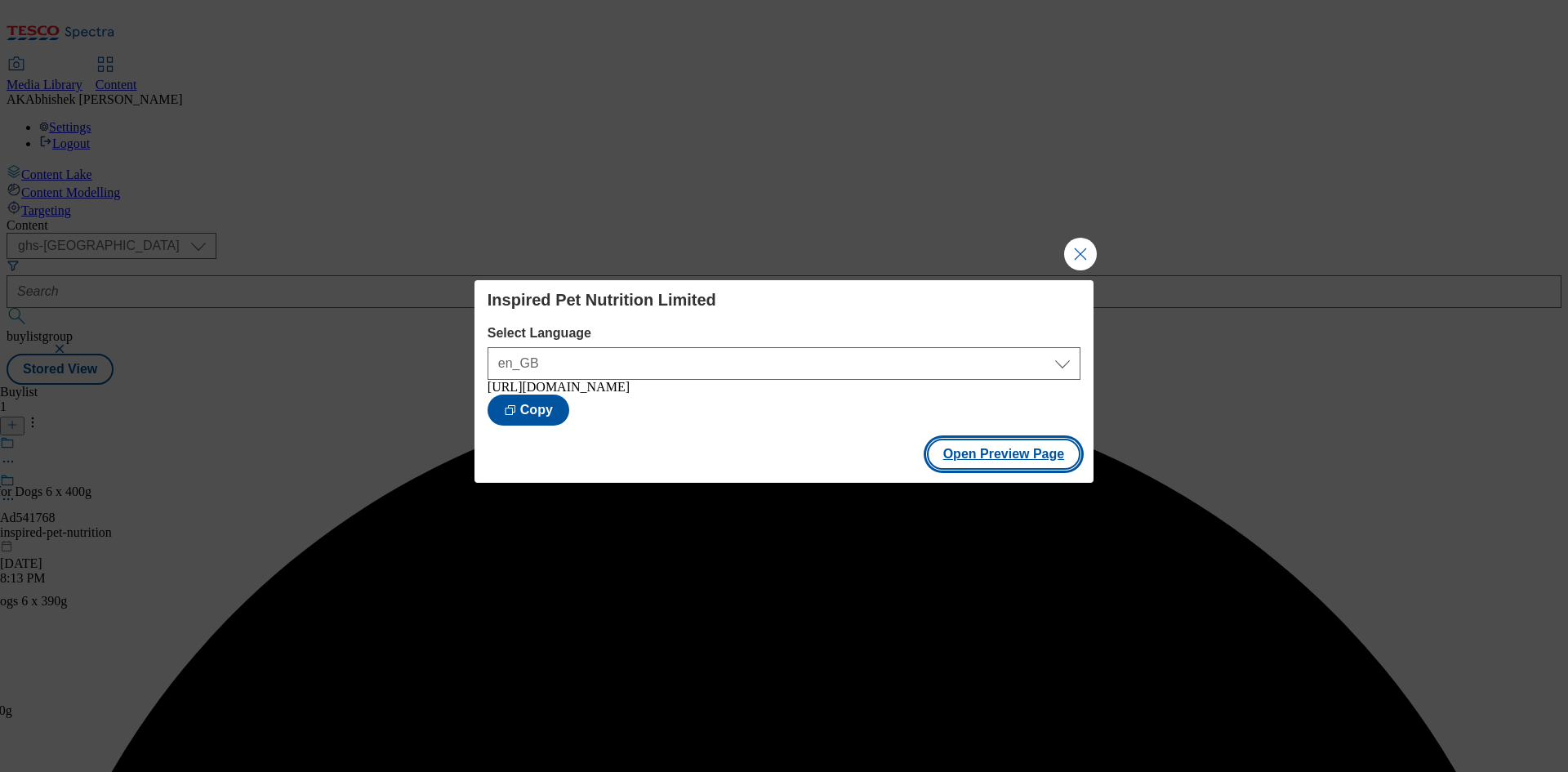
click at [991, 463] on button "Open Preview Page" at bounding box center [1004, 454] width 155 height 31
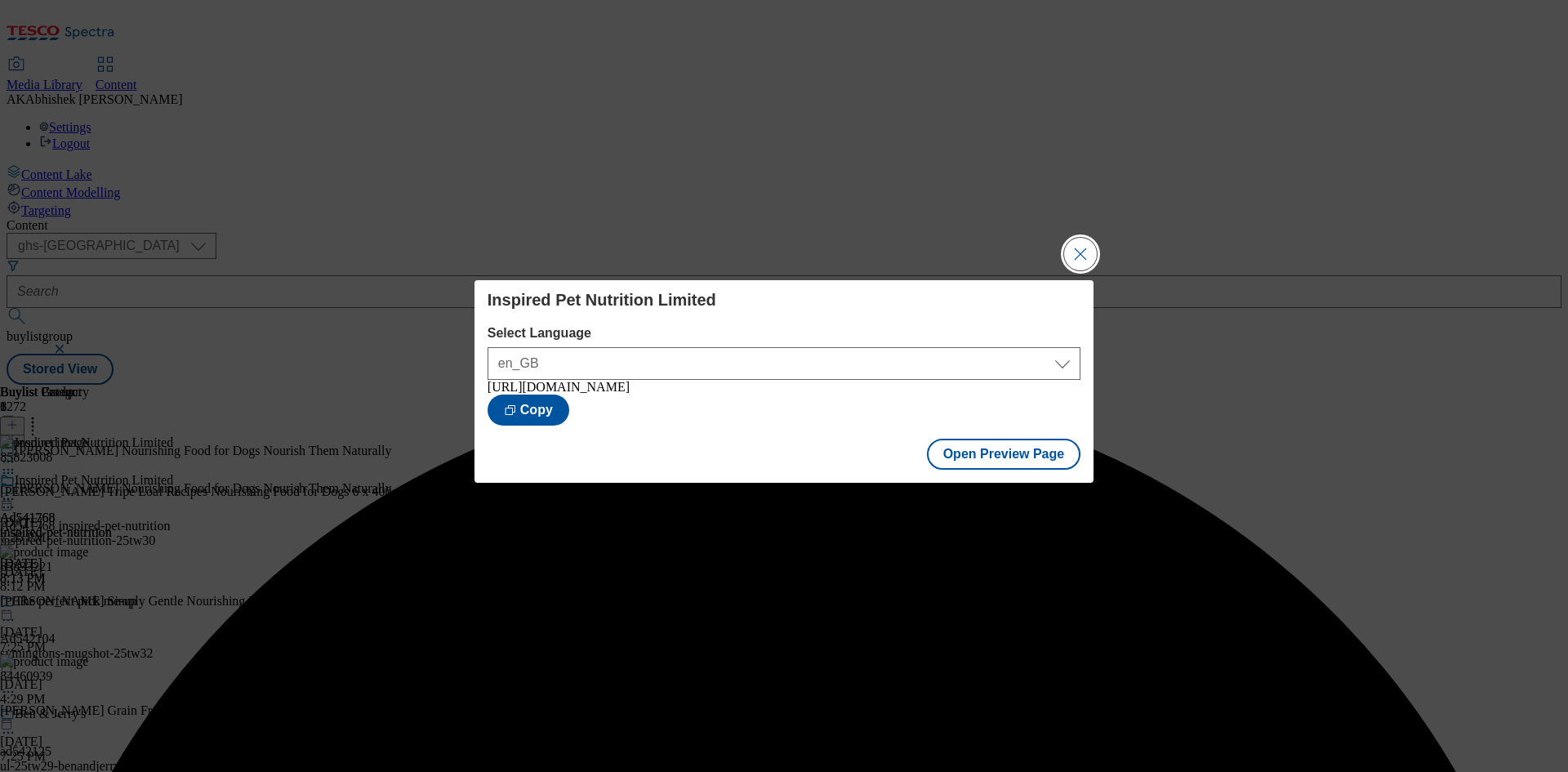
click at [1074, 241] on button "Close Modal" at bounding box center [1080, 253] width 33 height 33
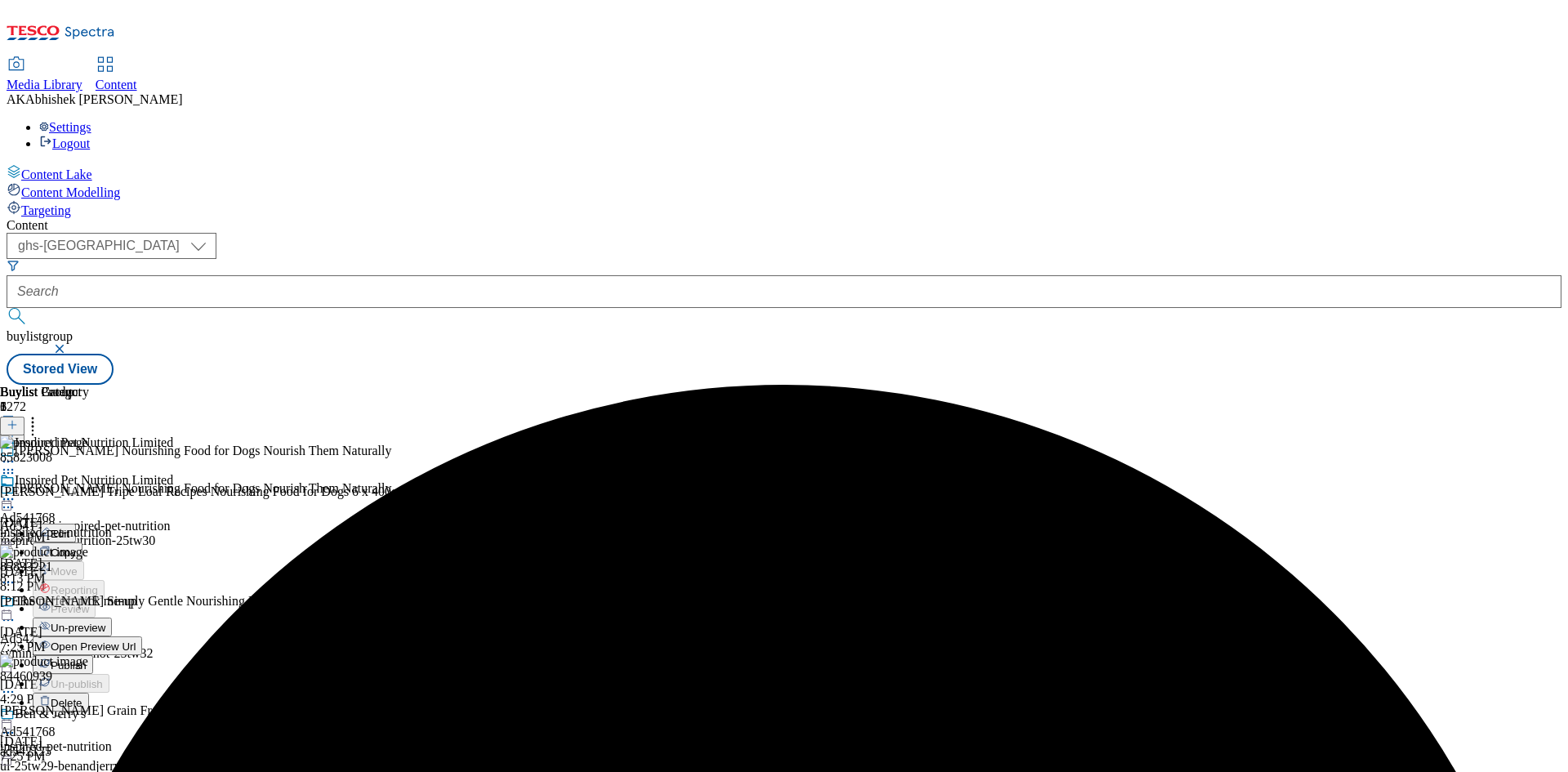
click at [87, 659] on span "Publish" at bounding box center [69, 665] width 36 height 12
